Goal: Transaction & Acquisition: Purchase product/service

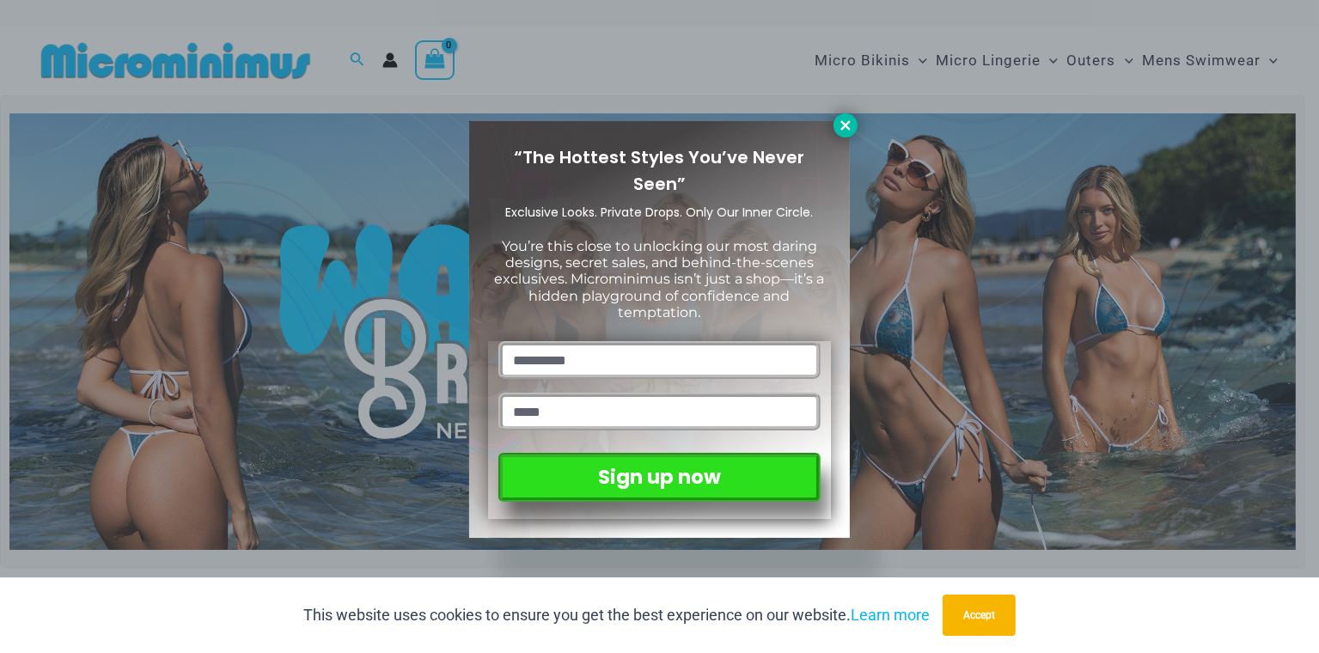
click at [850, 125] on icon at bounding box center [845, 125] width 15 height 15
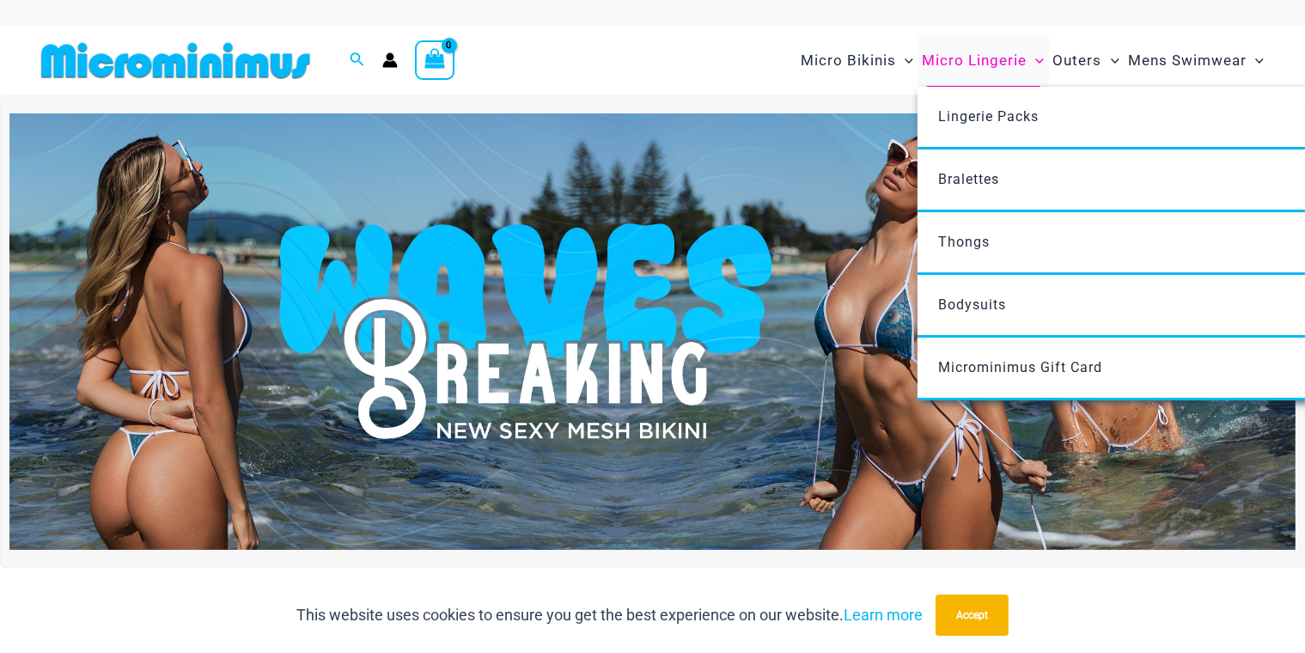
click at [944, 67] on span "Micro Lingerie" at bounding box center [974, 61] width 105 height 44
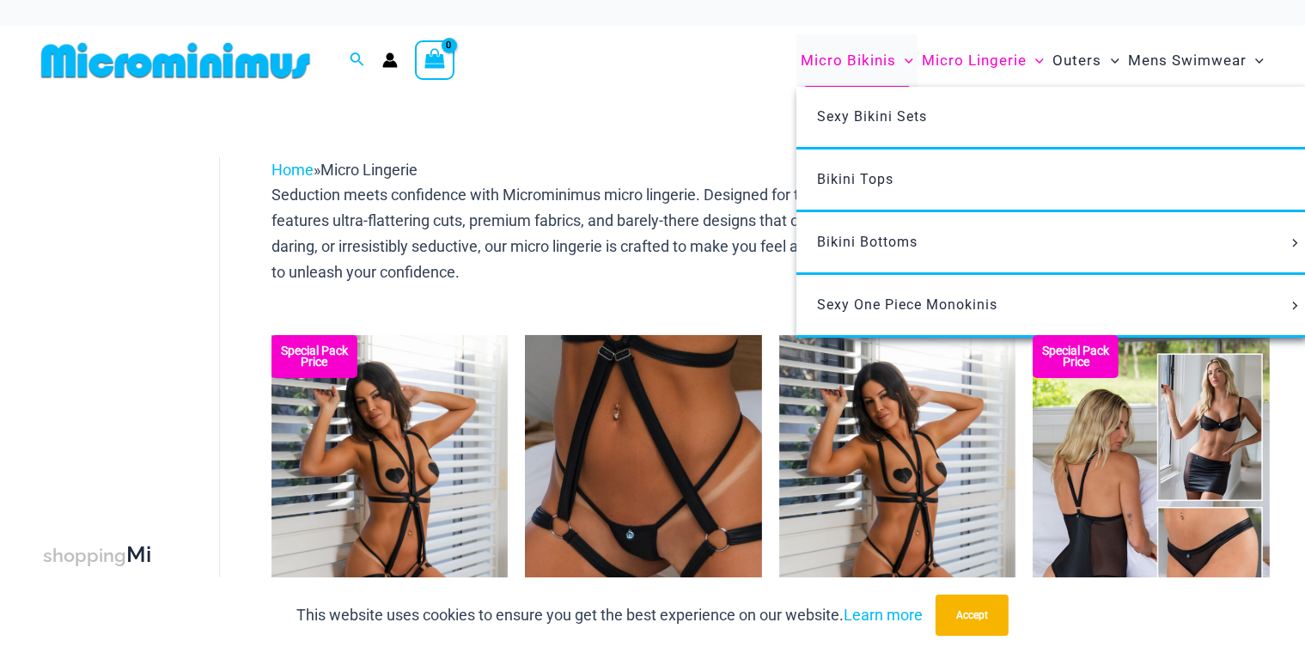
click at [870, 65] on span "Micro Bikinis" at bounding box center [848, 61] width 95 height 44
